Goal: Navigation & Orientation: Find specific page/section

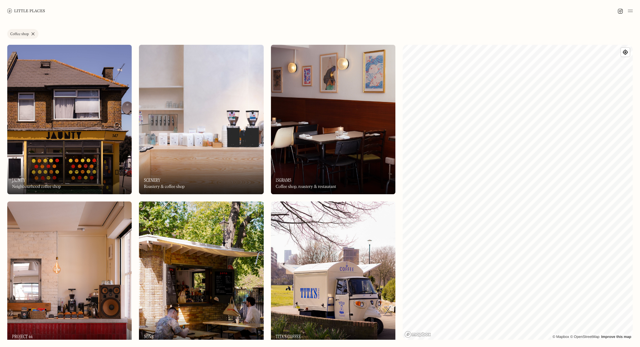
click at [33, 31] on link "Coffee shop" at bounding box center [22, 34] width 31 height 10
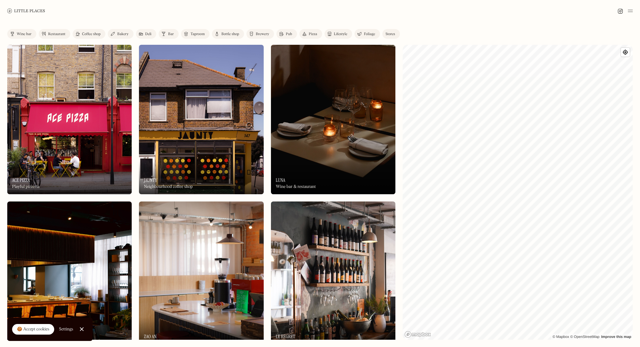
click at [21, 11] on img at bounding box center [26, 10] width 38 height 5
click at [293, 163] on div "On Our Radar [PERSON_NAME] Wine bar & restaurant" at bounding box center [333, 177] width 124 height 33
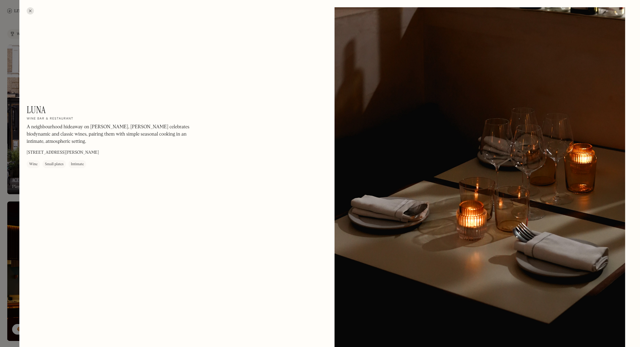
click at [30, 11] on div at bounding box center [30, 10] width 7 height 7
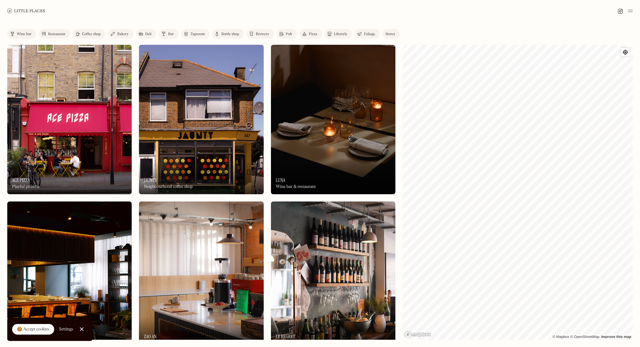
click at [175, 123] on img at bounding box center [201, 119] width 124 height 149
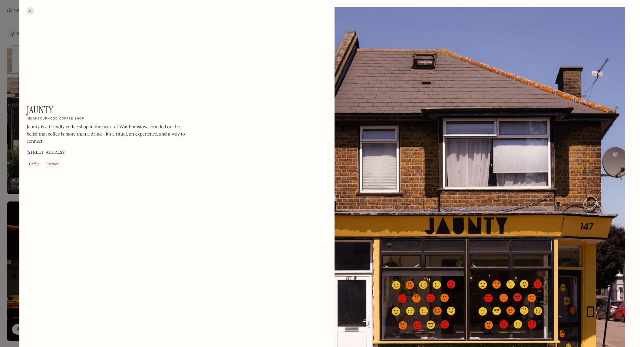
click at [30, 10] on div at bounding box center [30, 10] width 7 height 7
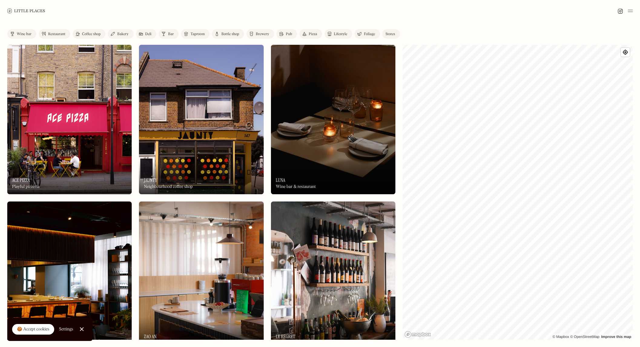
click at [66, 57] on img at bounding box center [69, 119] width 124 height 149
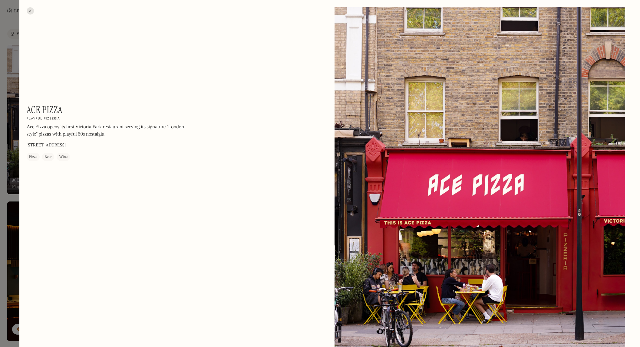
drag, startPoint x: 31, startPoint y: 11, endPoint x: 27, endPoint y: 10, distance: 4.7
click at [31, 11] on div at bounding box center [30, 10] width 7 height 7
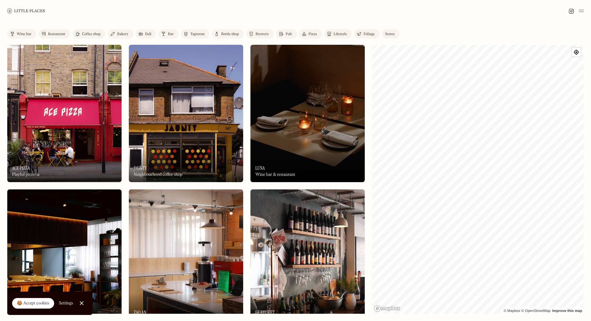
click at [45, 31] on img at bounding box center [44, 33] width 4 height 5
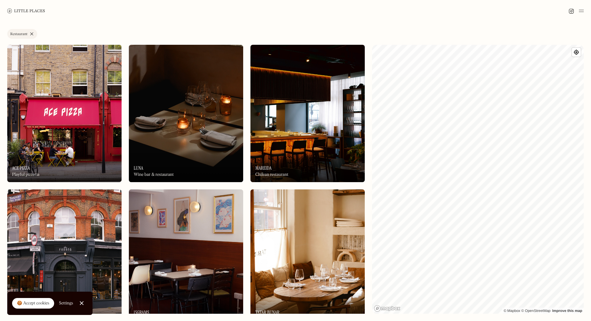
click at [31, 33] on link "Restaurant" at bounding box center [22, 34] width 30 height 10
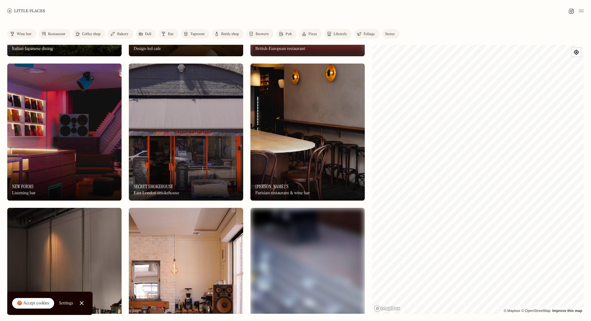
scroll to position [406, 0]
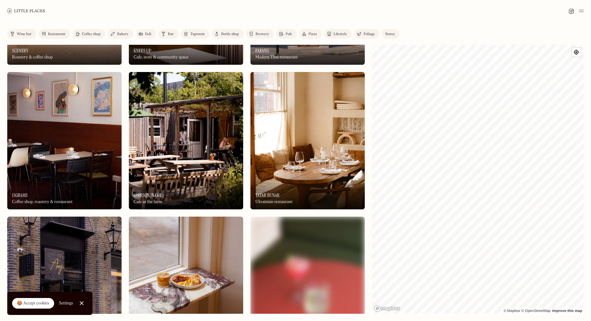
click at [64, 35] on div "Restaurant" at bounding box center [56, 34] width 17 height 4
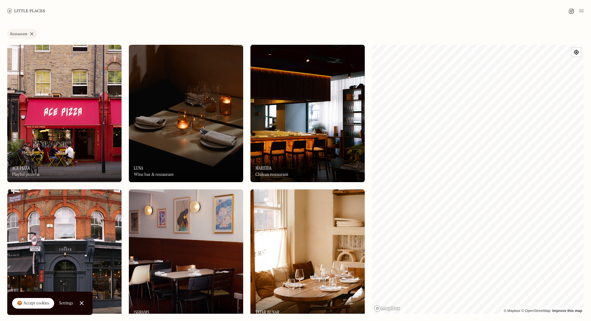
click at [31, 33] on link "Restaurant" at bounding box center [22, 34] width 30 height 10
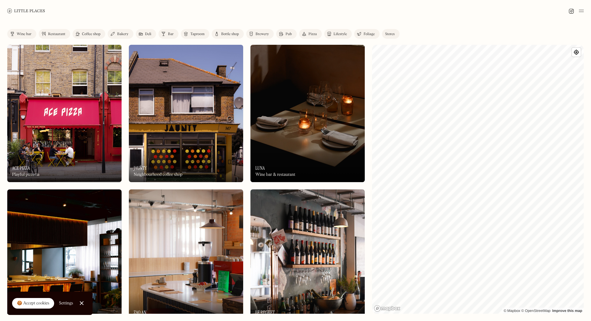
click at [273, 103] on img at bounding box center [308, 113] width 114 height 137
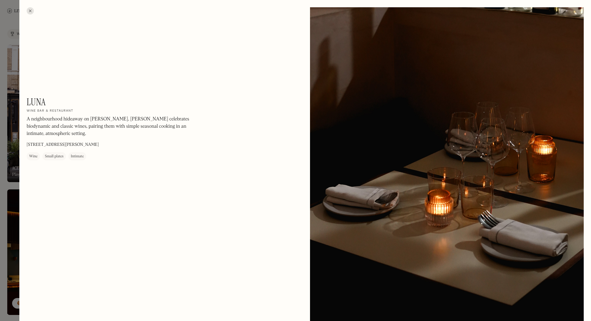
click at [31, 11] on div at bounding box center [30, 10] width 7 height 7
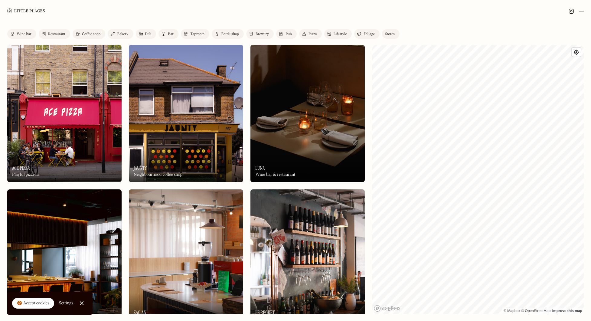
click at [295, 125] on img at bounding box center [308, 113] width 114 height 137
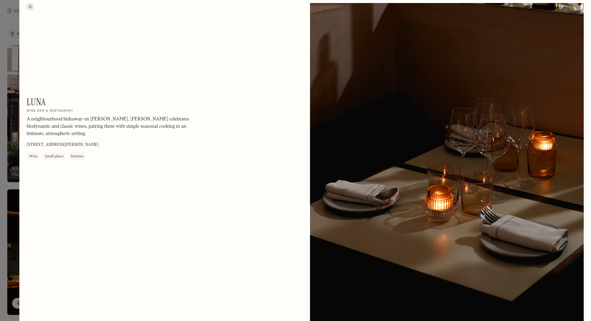
scroll to position [5, 0]
click at [30, 7] on div at bounding box center [30, 6] width 7 height 7
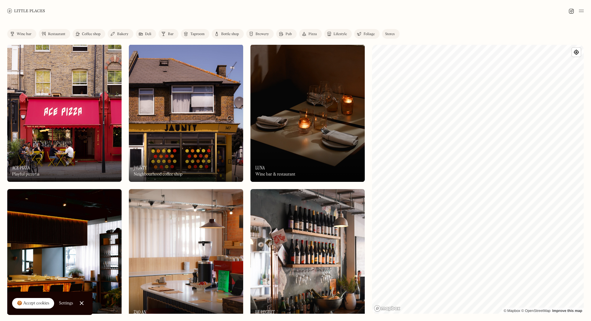
scroll to position [2, 0]
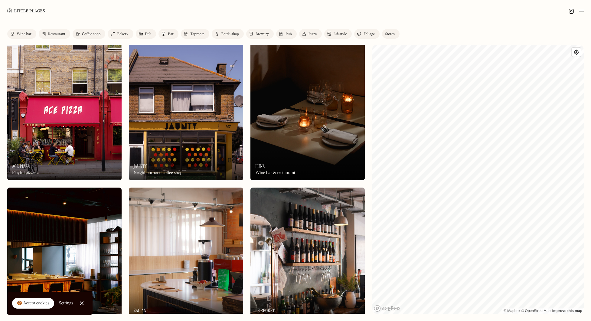
click at [293, 83] on img at bounding box center [308, 111] width 114 height 137
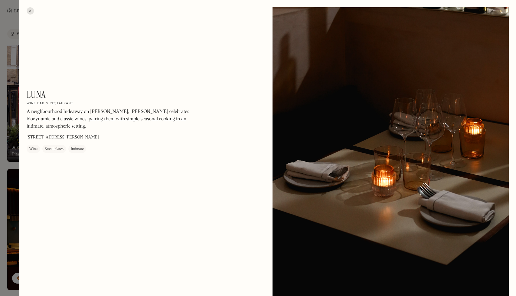
click at [32, 11] on div at bounding box center [30, 10] width 7 height 7
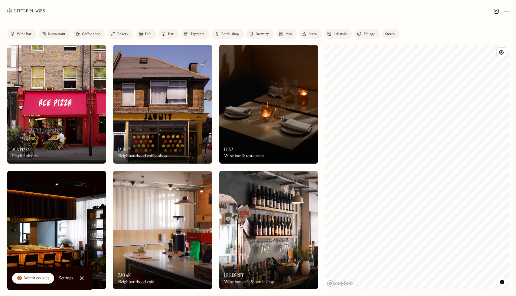
click at [285, 128] on img at bounding box center [268, 104] width 99 height 119
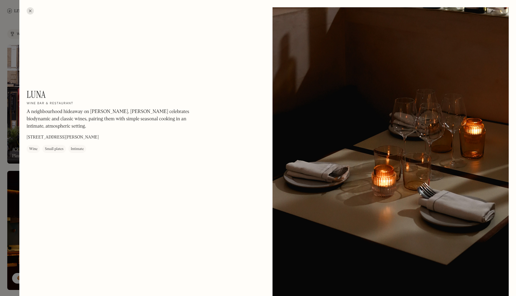
click at [31, 13] on div at bounding box center [30, 10] width 7 height 7
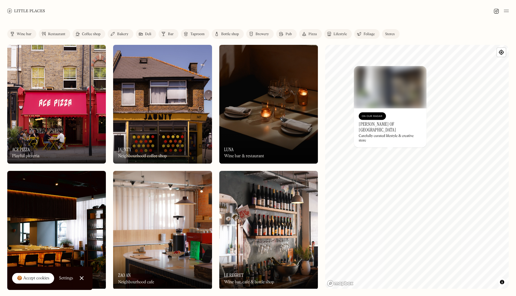
click at [52, 34] on div "Restaurant" at bounding box center [56, 34] width 17 height 4
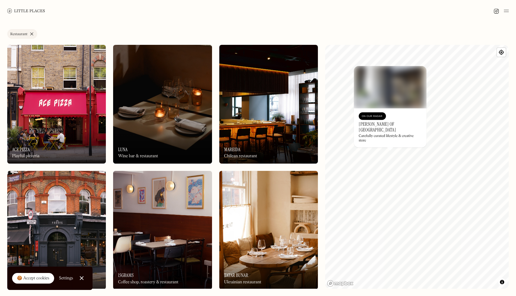
click at [32, 33] on link "Restaurant" at bounding box center [22, 34] width 30 height 10
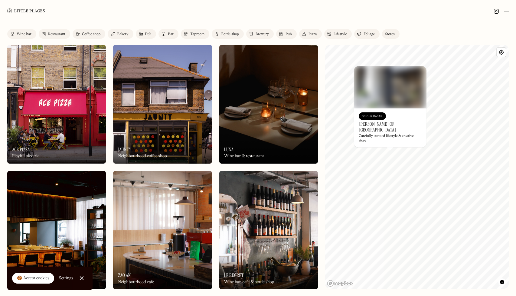
click at [201, 36] on link "Taproom" at bounding box center [195, 34] width 28 height 10
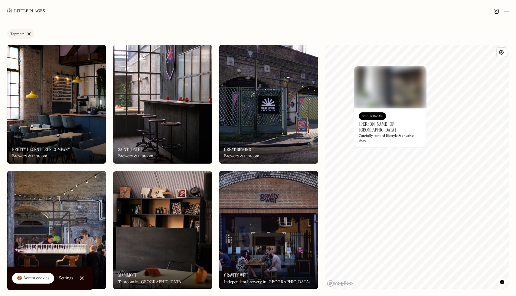
click at [29, 34] on link "Taproom" at bounding box center [20, 34] width 27 height 10
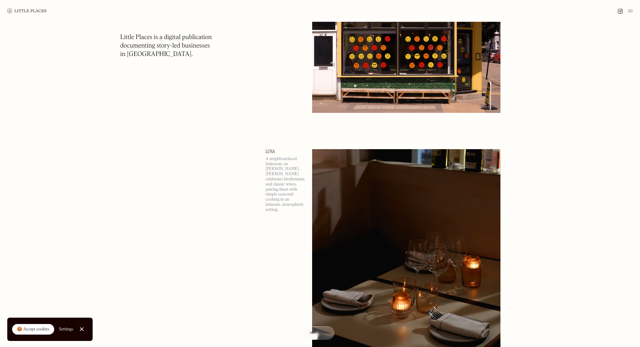
scroll to position [1020, 0]
